Goal: Find contact information: Find contact information

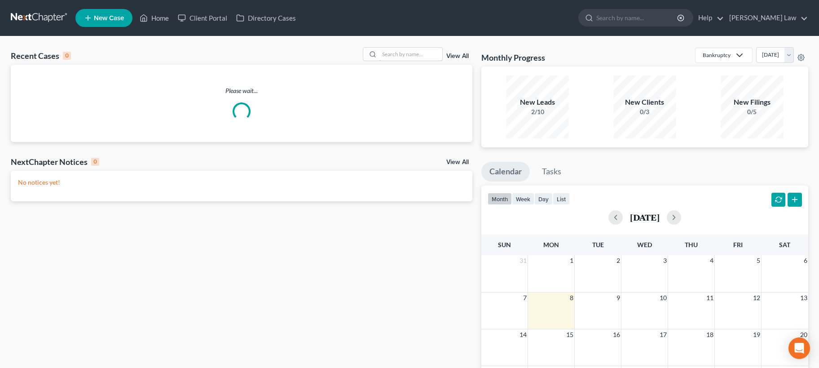
click at [408, 53] on input "search" at bounding box center [410, 54] width 63 height 13
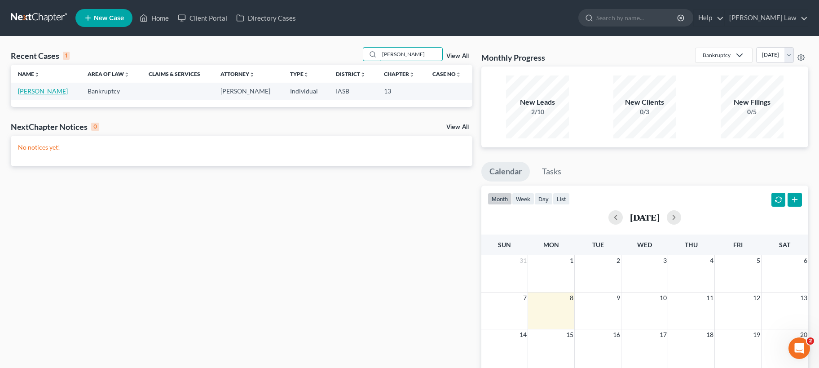
type input "[PERSON_NAME]"
click at [33, 90] on link "[PERSON_NAME]" at bounding box center [43, 91] width 50 height 8
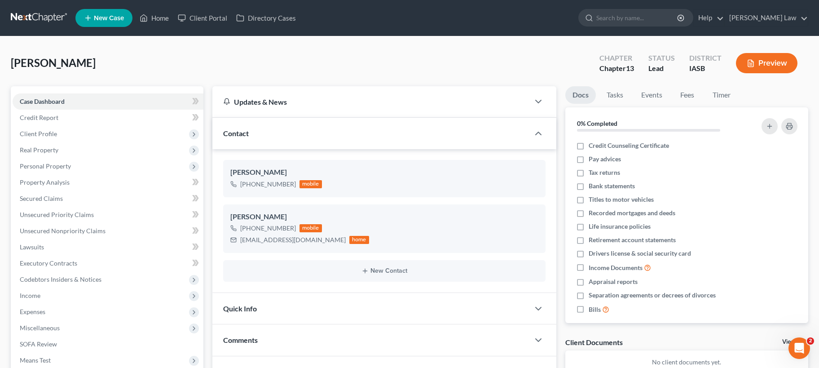
scroll to position [154, 0]
click at [96, 63] on div "[PERSON_NAME] Upgraded Chapter Chapter 13 Status Lead District [GEOGRAPHIC_DATA…" at bounding box center [409, 66] width 797 height 39
click at [86, 56] on div "[PERSON_NAME] Upgraded" at bounding box center [53, 63] width 85 height 14
drag, startPoint x: 312, startPoint y: 241, endPoint x: 237, endPoint y: 239, distance: 75.4
click at [237, 239] on div "[EMAIL_ADDRESS][DOMAIN_NAME] home" at bounding box center [299, 240] width 139 height 12
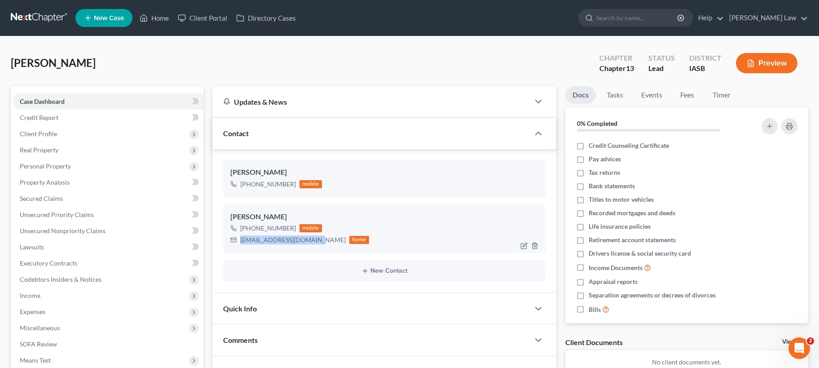
copy div "[EMAIL_ADDRESS][DOMAIN_NAME]"
